Goal: Task Accomplishment & Management: Manage account settings

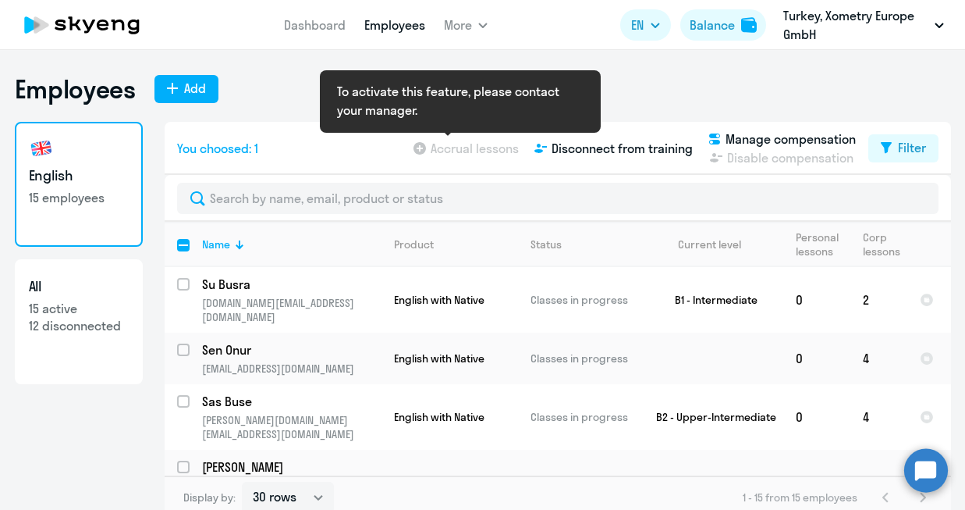
select select "30"
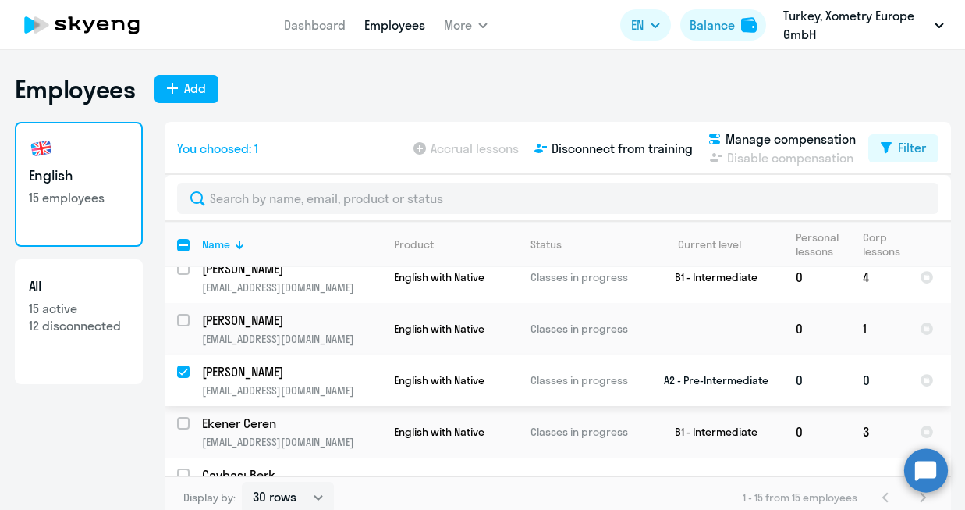
click at [181, 365] on input "deselect row 39103641" at bounding box center [192, 380] width 31 height 31
checkbox input "false"
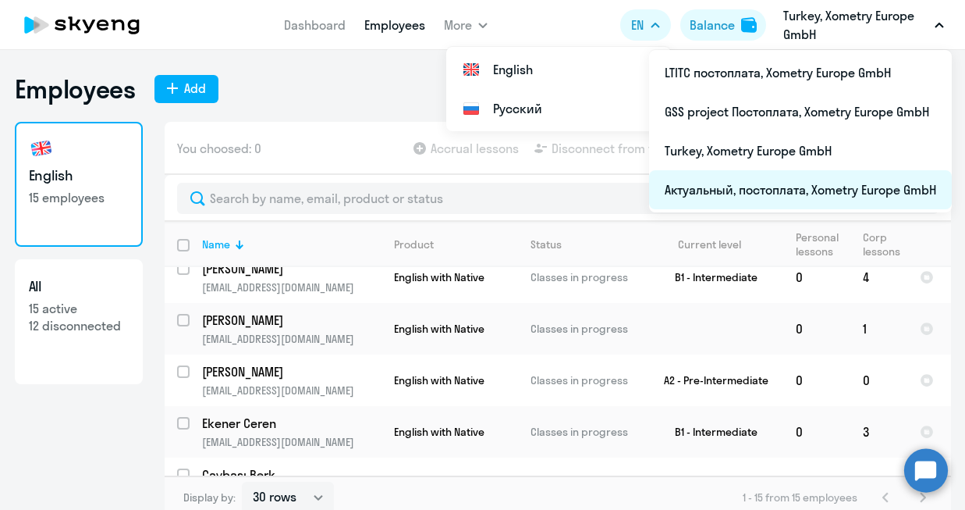
click at [699, 187] on li "Актуальный, постоплата, Xometry Europe GmbH" at bounding box center [800, 189] width 303 height 39
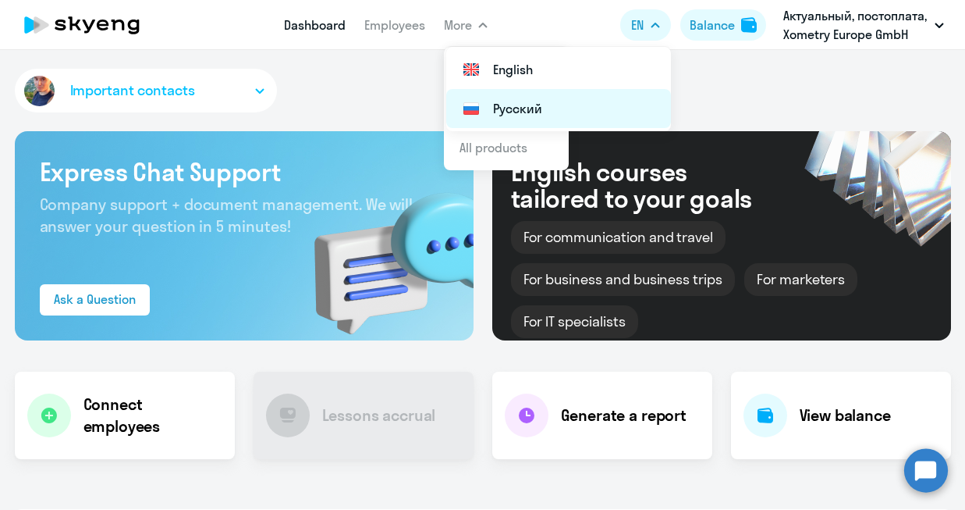
click at [546, 107] on li "Русский" at bounding box center [558, 108] width 225 height 39
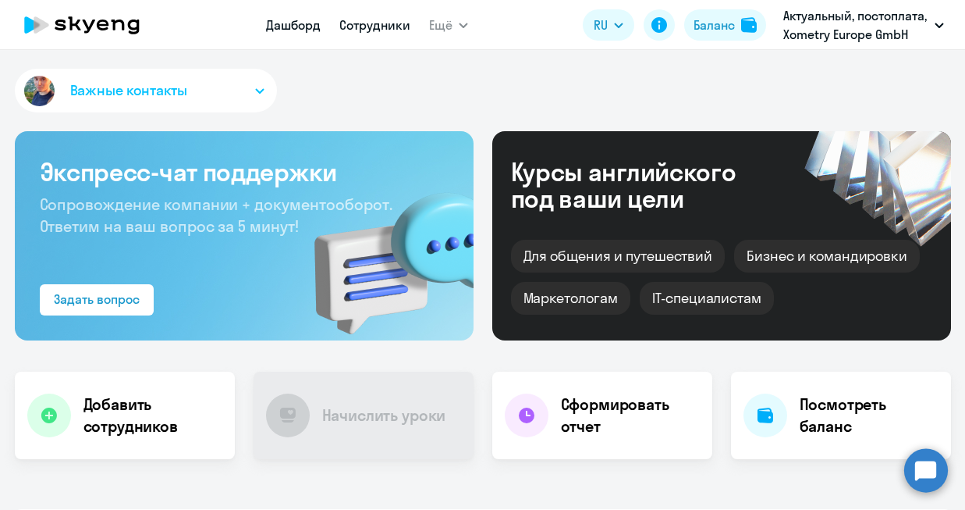
click at [382, 19] on link "Сотрудники" at bounding box center [375, 25] width 71 height 16
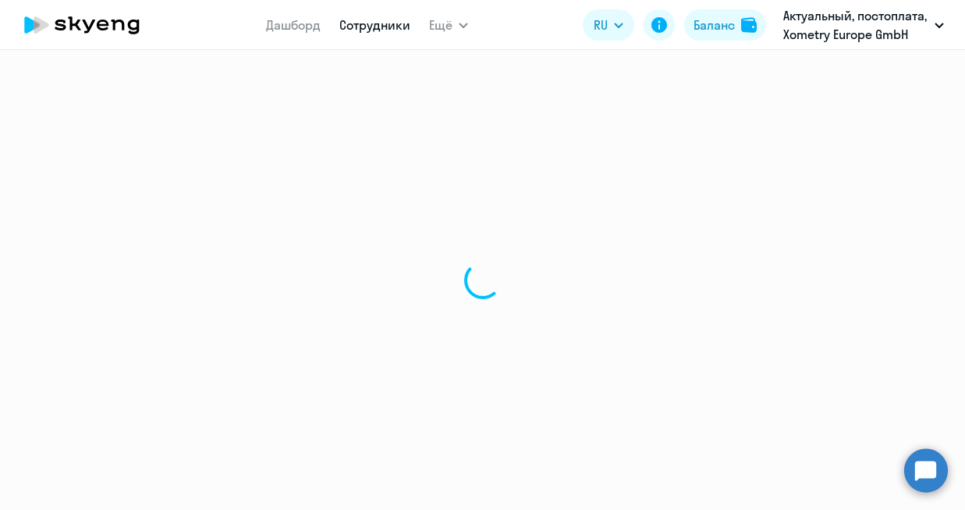
select select "30"
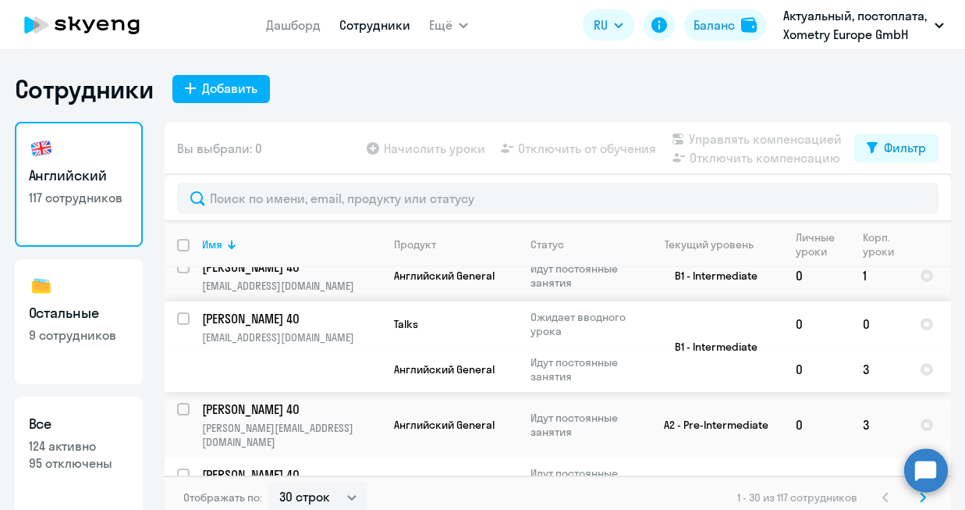
scroll to position [208, 0]
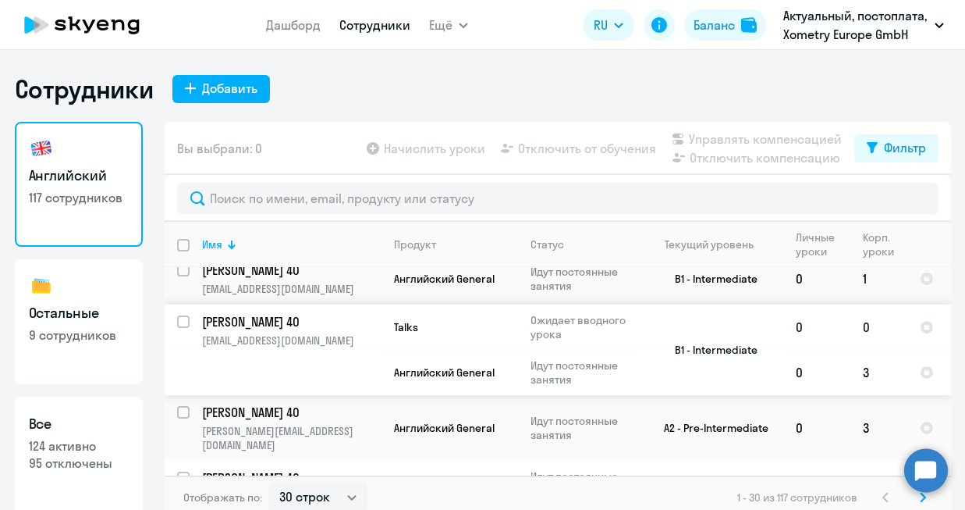
click at [188, 321] on input "select row 13981120" at bounding box center [192, 330] width 31 height 31
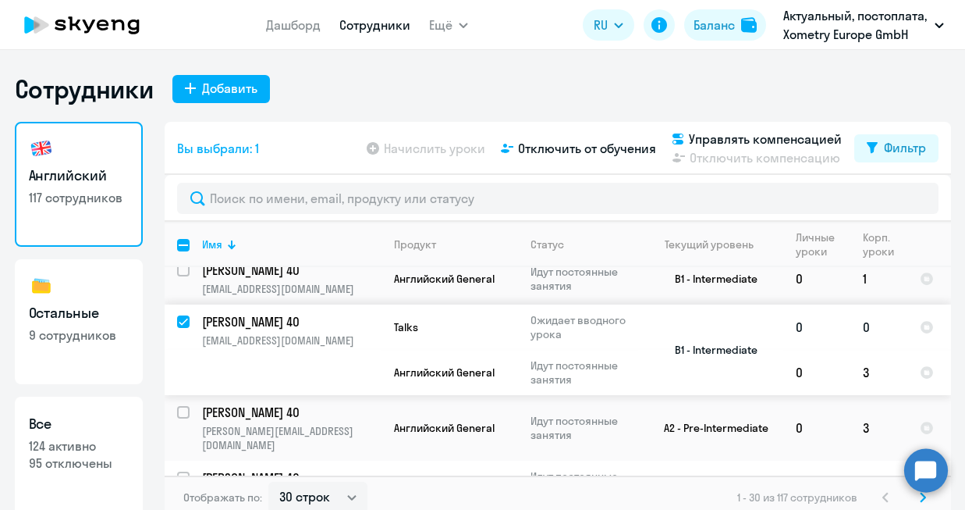
click at [184, 321] on input "deselect row 13981120" at bounding box center [192, 330] width 31 height 31
checkbox input "false"
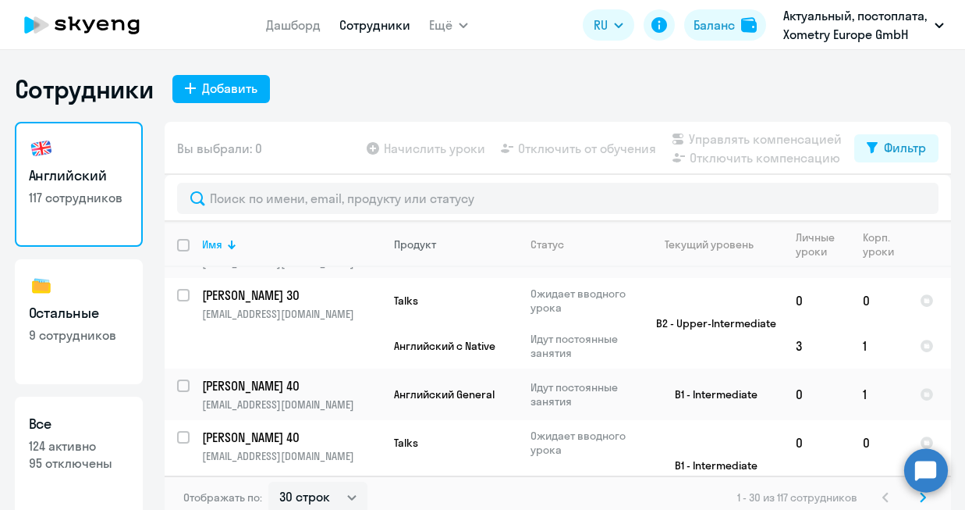
scroll to position [0, 0]
